Goal: Task Accomplishment & Management: Use online tool/utility

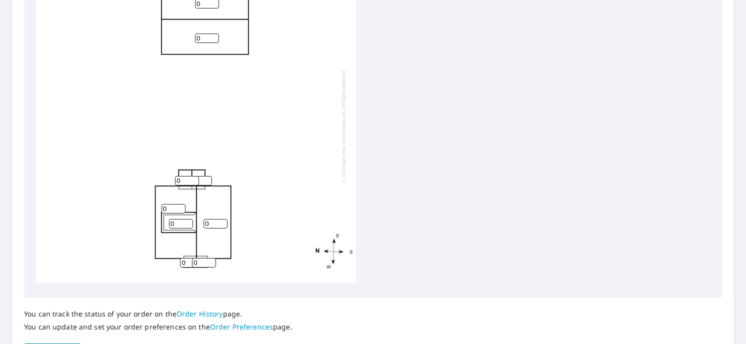
scroll to position [381, 0]
click at [187, 218] on input "1" at bounding box center [181, 222] width 24 height 9
click at [187, 218] on input "2" at bounding box center [181, 222] width 24 height 9
click at [187, 218] on input "3" at bounding box center [181, 222] width 24 height 9
type input "4"
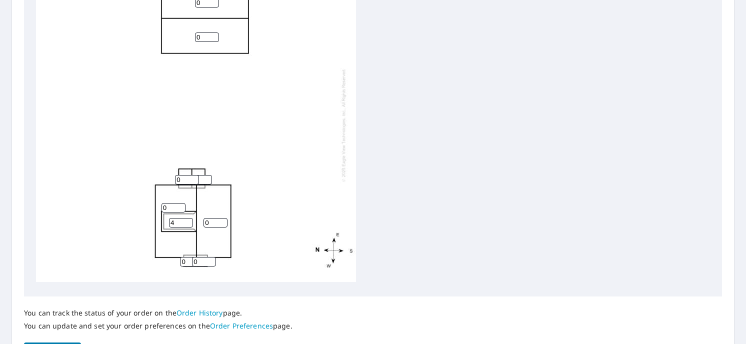
click at [187, 218] on input "4" at bounding box center [181, 222] width 24 height 9
click at [178, 203] on input "1" at bounding box center [173, 207] width 24 height 9
click at [178, 203] on input "2" at bounding box center [173, 207] width 24 height 9
click at [178, 203] on input "3" at bounding box center [173, 207] width 24 height 9
click at [178, 203] on input "4" at bounding box center [173, 207] width 24 height 9
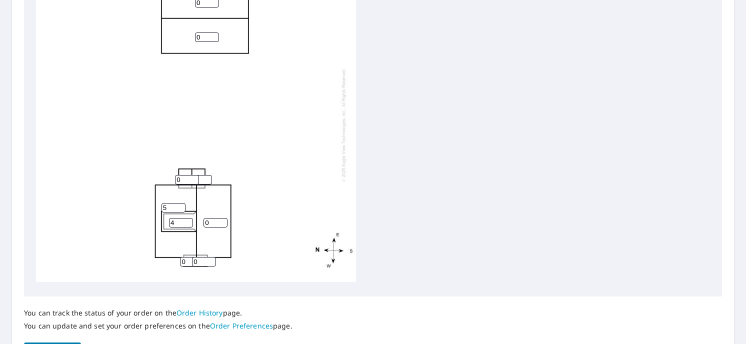
click at [178, 203] on input "5" at bounding box center [173, 207] width 24 height 9
click at [178, 203] on input "6" at bounding box center [173, 207] width 24 height 9
click at [178, 203] on input "7" at bounding box center [173, 207] width 24 height 9
click at [178, 203] on input "8" at bounding box center [173, 207] width 24 height 9
type input "9"
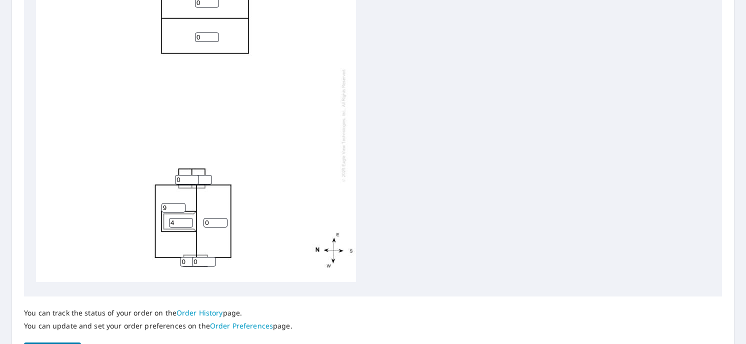
click at [178, 203] on input "9" at bounding box center [173, 207] width 24 height 9
click at [222, 218] on input "1" at bounding box center [215, 222] width 24 height 9
click at [222, 218] on input "2" at bounding box center [215, 222] width 24 height 9
click at [222, 218] on input "3" at bounding box center [215, 222] width 24 height 9
click at [222, 218] on input "4" at bounding box center [215, 222] width 24 height 9
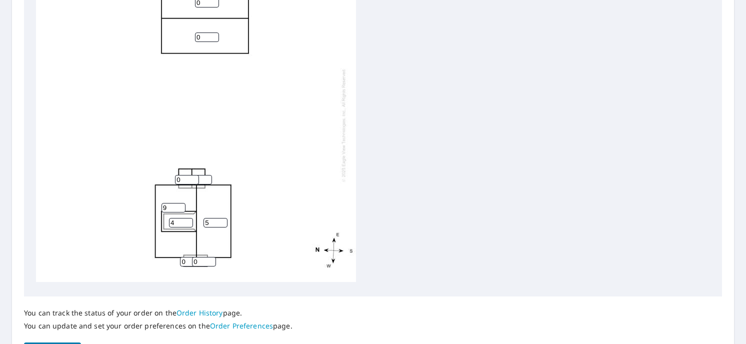
click at [222, 218] on input "5" at bounding box center [215, 222] width 24 height 9
click at [222, 218] on input "6" at bounding box center [215, 222] width 24 height 9
click at [222, 218] on input "7" at bounding box center [215, 222] width 24 height 9
click at [222, 218] on input "8" at bounding box center [215, 222] width 24 height 9
click at [222, 218] on input "9" at bounding box center [215, 222] width 24 height 9
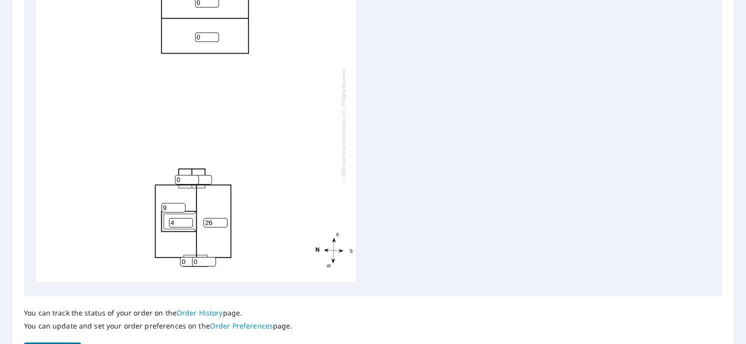
click at [223, 218] on input "27" at bounding box center [215, 222] width 24 height 9
click at [221, 218] on input "26" at bounding box center [215, 222] width 24 height 9
click at [221, 218] on input "25" at bounding box center [215, 222] width 24 height 9
click at [221, 218] on input "24" at bounding box center [215, 222] width 24 height 9
click at [221, 218] on input "23" at bounding box center [215, 222] width 24 height 9
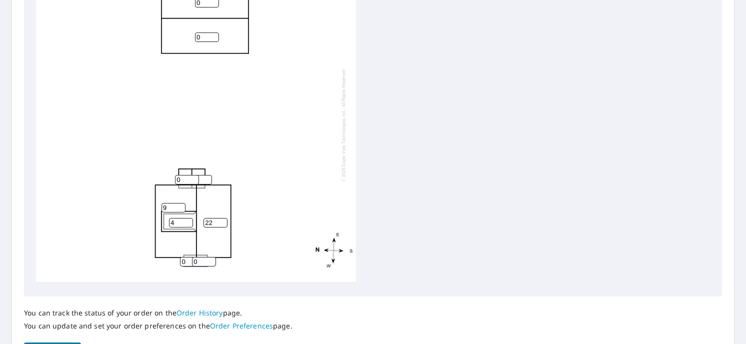
click at [221, 218] on input "22" at bounding box center [215, 222] width 24 height 9
click at [221, 218] on input "21" at bounding box center [215, 222] width 24 height 9
click at [221, 218] on input "20" at bounding box center [215, 222] width 24 height 9
click at [221, 218] on input "19" at bounding box center [215, 222] width 24 height 9
click at [221, 218] on input "18" at bounding box center [215, 222] width 24 height 9
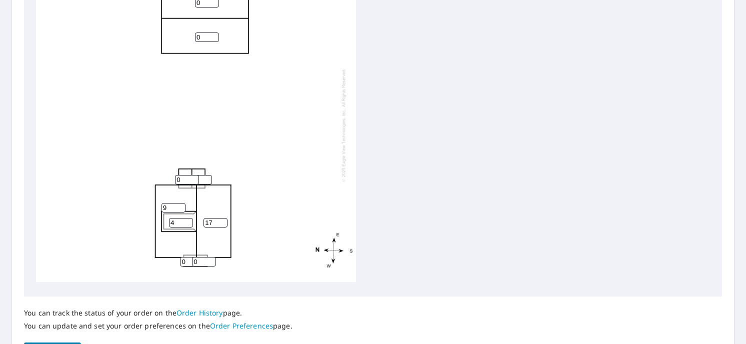
click at [221, 218] on input "17" at bounding box center [215, 222] width 24 height 9
click at [221, 218] on input "16" at bounding box center [215, 222] width 24 height 9
click at [221, 218] on input "15" at bounding box center [215, 222] width 24 height 9
click at [221, 218] on input "14" at bounding box center [215, 222] width 24 height 9
click at [221, 218] on input "13" at bounding box center [215, 222] width 24 height 9
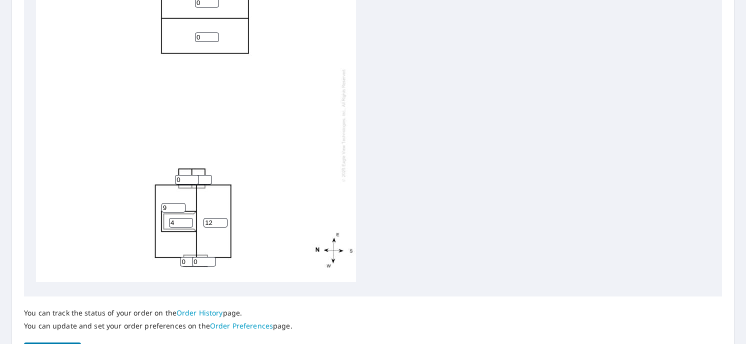
click at [221, 218] on input "12" at bounding box center [215, 222] width 24 height 9
click at [221, 218] on input "11" at bounding box center [215, 222] width 24 height 9
click at [221, 218] on input "10" at bounding box center [215, 222] width 24 height 9
click at [221, 218] on input "9" at bounding box center [215, 222] width 24 height 9
click at [221, 218] on input "8" at bounding box center [215, 222] width 24 height 9
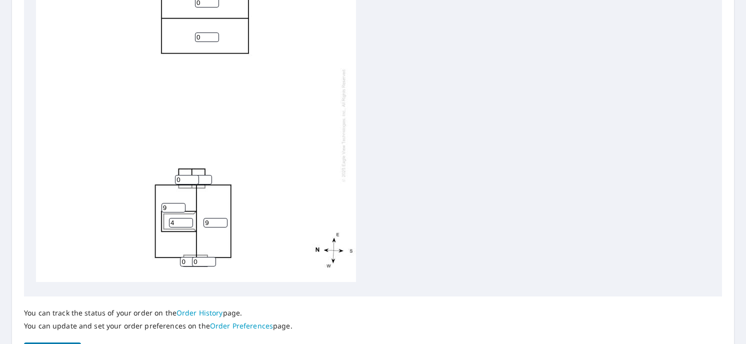
type input "9"
click at [224, 218] on input "9" at bounding box center [215, 222] width 24 height 9
click at [192, 175] on input "1" at bounding box center [187, 179] width 24 height 9
click at [192, 175] on input "2" at bounding box center [187, 179] width 24 height 9
click at [192, 175] on input "3" at bounding box center [187, 179] width 24 height 9
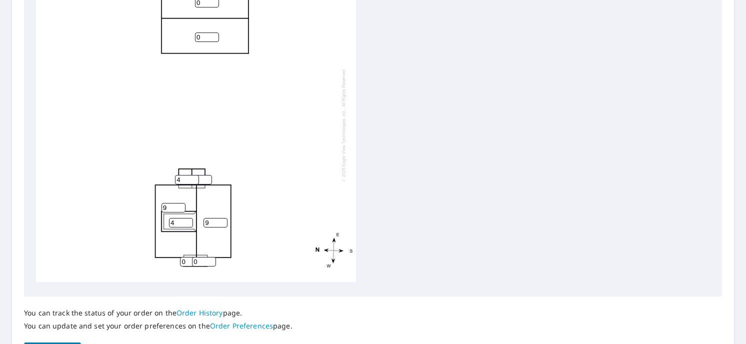
click at [192, 175] on input "4" at bounding box center [187, 179] width 24 height 9
click at [192, 175] on input "5" at bounding box center [187, 179] width 24 height 9
click at [192, 175] on input "6" at bounding box center [187, 179] width 24 height 9
click at [192, 175] on input "7" at bounding box center [187, 179] width 24 height 9
click at [192, 175] on input "8" at bounding box center [187, 179] width 24 height 9
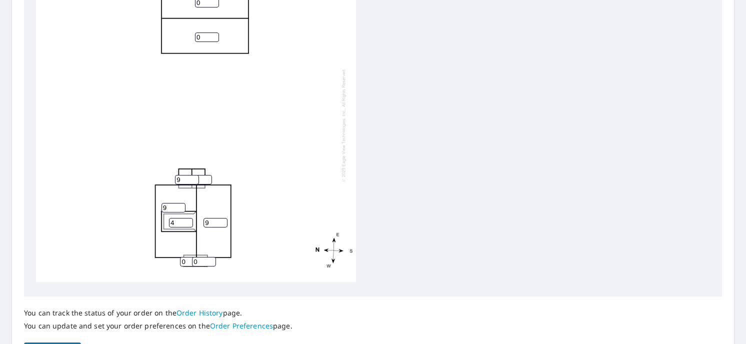
type input "9"
click at [192, 175] on input "9" at bounding box center [187, 179] width 24 height 9
click at [205, 175] on input "1" at bounding box center [200, 179] width 24 height 9
click at [205, 175] on input "2" at bounding box center [200, 179] width 24 height 9
click at [205, 175] on input "3" at bounding box center [200, 179] width 24 height 9
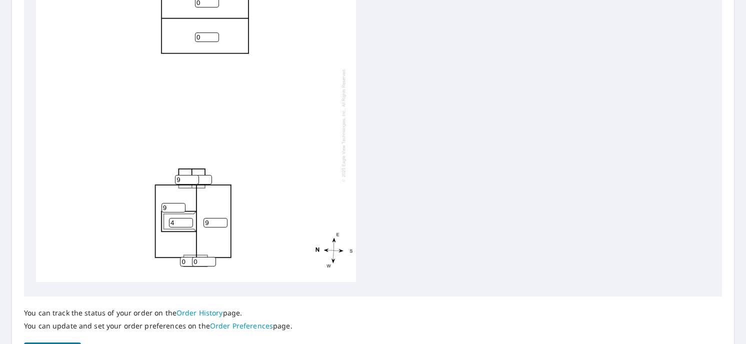
click at [205, 175] on input "4" at bounding box center [200, 179] width 24 height 9
click at [205, 175] on input "5" at bounding box center [200, 179] width 24 height 9
click at [205, 175] on input "6" at bounding box center [200, 179] width 24 height 9
click at [205, 175] on input "7" at bounding box center [200, 179] width 24 height 9
click at [205, 175] on input "8" at bounding box center [200, 179] width 24 height 9
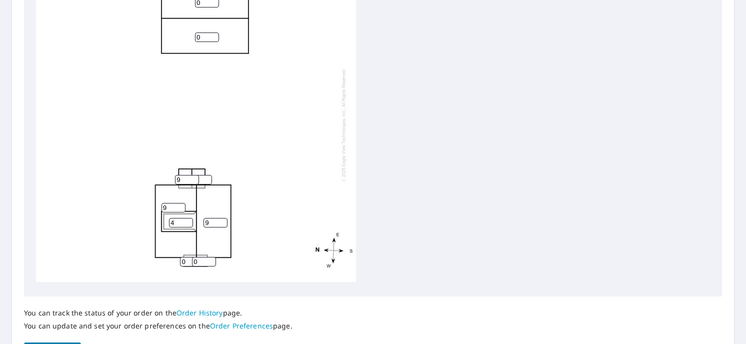
type input "9"
click at [205, 175] on input "9" at bounding box center [200, 179] width 24 height 9
click at [210, 257] on input "1" at bounding box center [204, 261] width 24 height 9
click at [210, 257] on input "2" at bounding box center [204, 261] width 24 height 9
click at [210, 257] on input "3" at bounding box center [204, 261] width 24 height 9
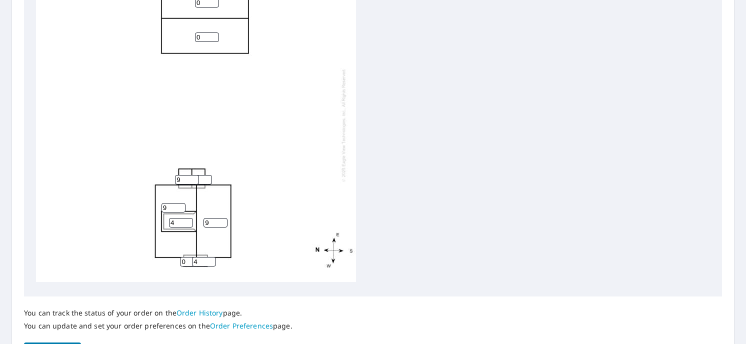
click at [210, 257] on input "4" at bounding box center [204, 261] width 24 height 9
click at [210, 257] on input "5" at bounding box center [204, 261] width 24 height 9
click at [210, 257] on input "6" at bounding box center [204, 261] width 24 height 9
click at [210, 257] on input "7" at bounding box center [204, 261] width 24 height 9
click at [210, 257] on input "8" at bounding box center [204, 261] width 24 height 9
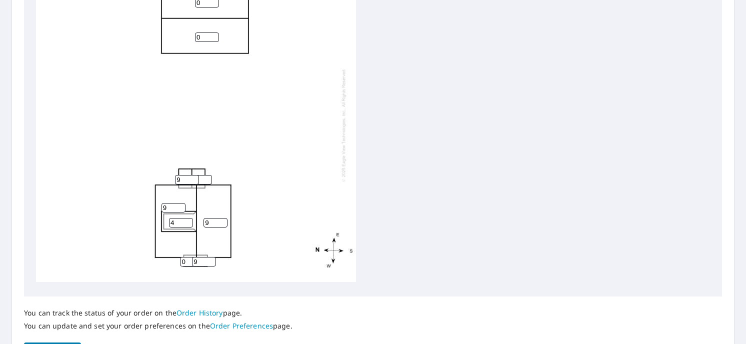
type input "9"
click at [210, 257] on input "9" at bounding box center [204, 261] width 24 height 9
click at [188, 257] on input "0" at bounding box center [192, 261] width 24 height 9
type input "9"
type input "5"
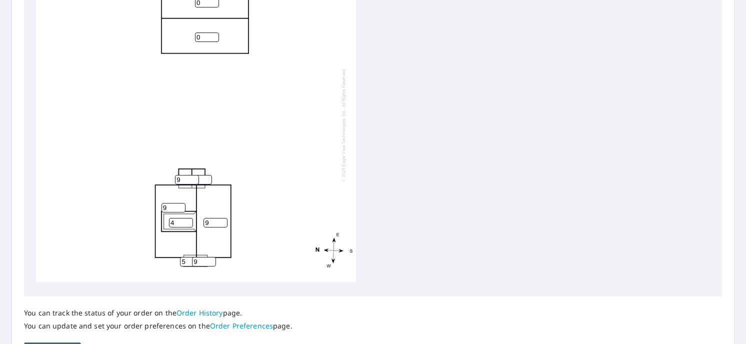
click at [198, 257] on input "9" at bounding box center [204, 261] width 24 height 9
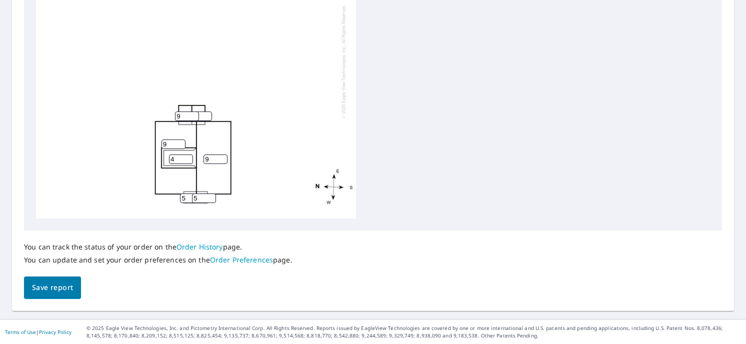
scroll to position [10, 0]
type input "5"
click at [30, 289] on button "Save report" at bounding box center [52, 287] width 57 height 22
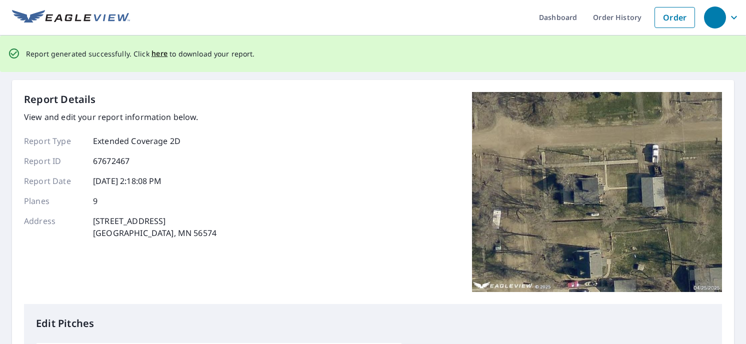
scroll to position [0, 0]
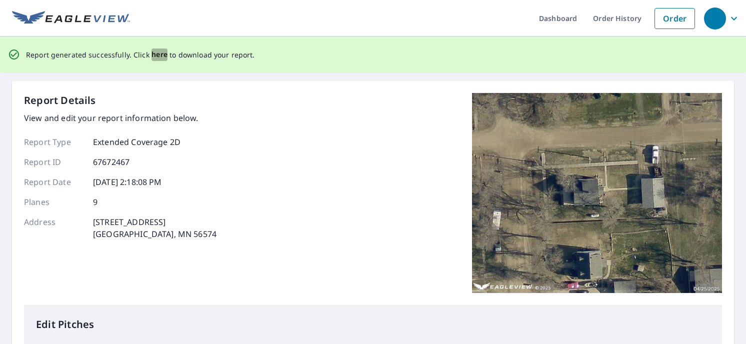
click at [156, 56] on span "here" at bounding box center [159, 54] width 16 height 12
